Goal: Task Accomplishment & Management: Manage account settings

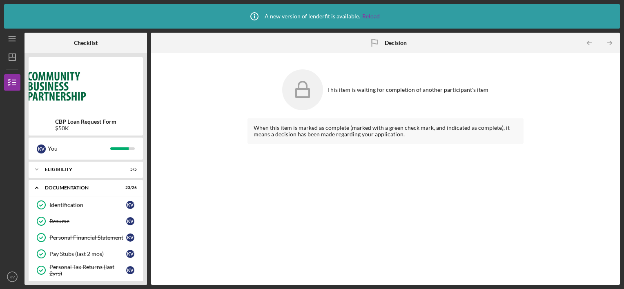
scroll to position [371, 0]
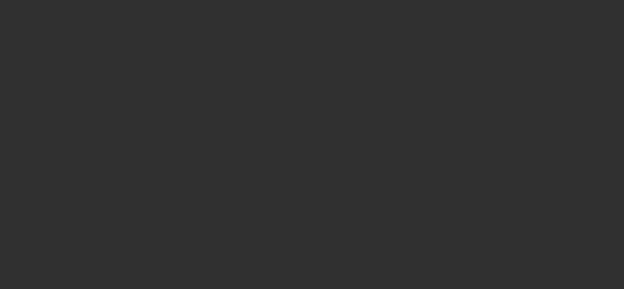
click at [284, 99] on div at bounding box center [312, 144] width 624 height 289
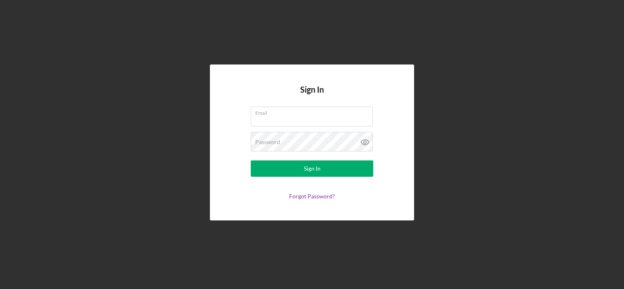
type input "[EMAIL_ADDRESS][DOMAIN_NAME]"
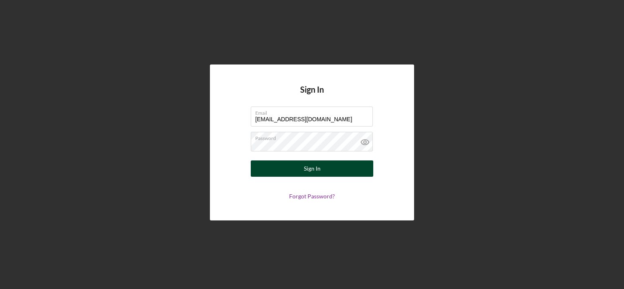
click at [310, 164] on div "Sign In" at bounding box center [312, 168] width 17 height 16
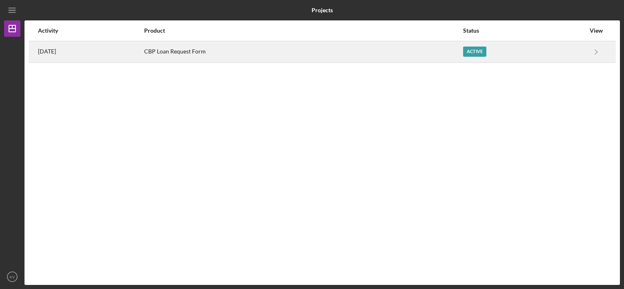
click at [320, 61] on div "CBP Loan Request Form" at bounding box center [303, 52] width 318 height 20
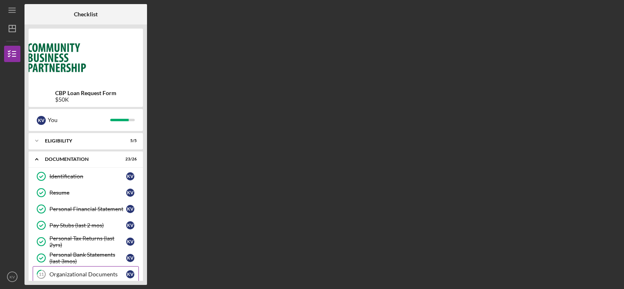
click at [106, 277] on link "11 Organizational Documents K V" at bounding box center [86, 274] width 106 height 16
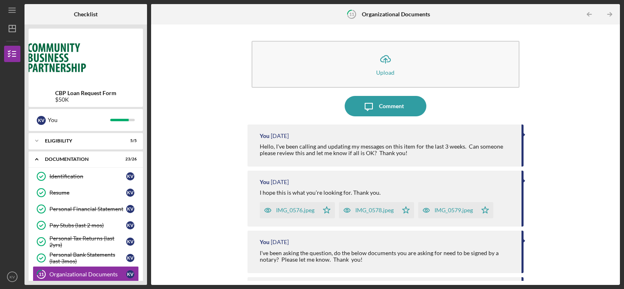
drag, startPoint x: 609, startPoint y: 153, endPoint x: 499, endPoint y: 116, distance: 115.2
click at [499, 116] on div "Icon/Upload Upload Icon/Message Comment You [DATE] Hello, I've been calling and…" at bounding box center [385, 155] width 460 height 252
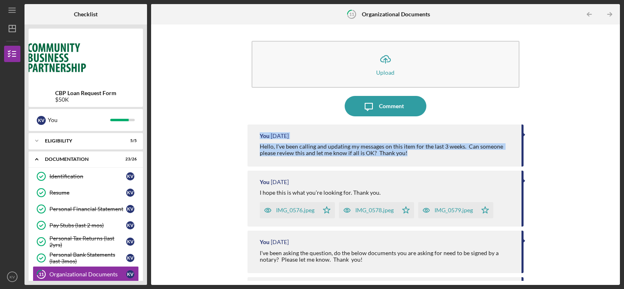
click at [544, 160] on div "Icon/Upload Upload Icon/Message Comment You [DATE] Hello, I've been calling and…" at bounding box center [385, 155] width 460 height 252
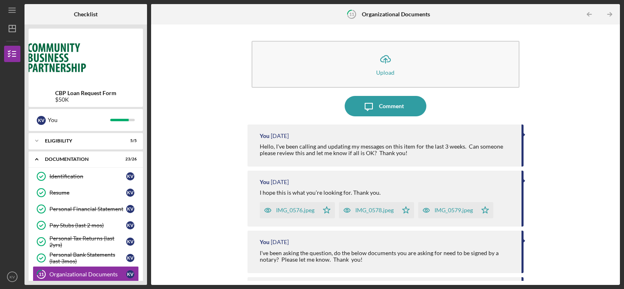
click at [544, 160] on div "Icon/Upload Upload Icon/Message Comment You [DATE] Hello, I've been calling and…" at bounding box center [385, 155] width 460 height 252
